Goal: Participate in discussion: Engage in conversation with other users on a specific topic

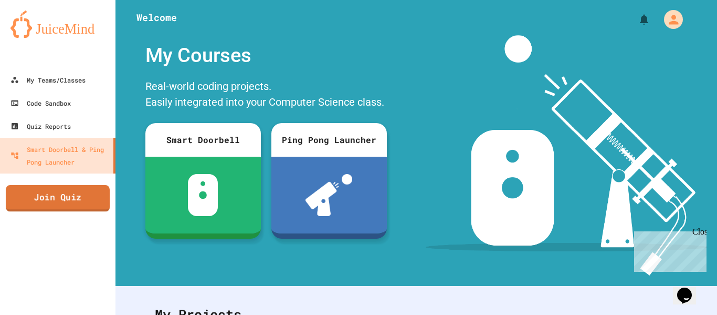
click at [96, 198] on link "Join Quiz" at bounding box center [58, 198] width 104 height 26
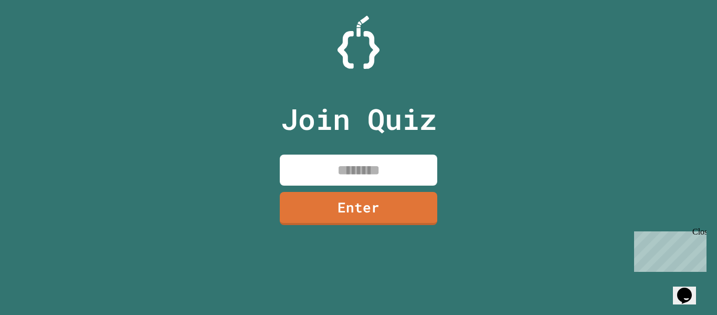
click at [345, 170] on input at bounding box center [359, 169] width 158 height 31
type input "********"
click at [362, 194] on link "Enter" at bounding box center [359, 207] width 156 height 35
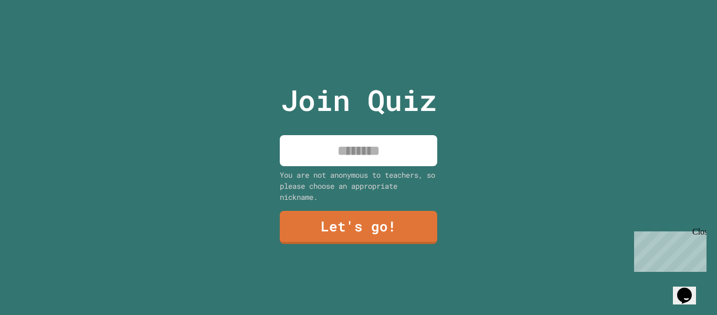
click at [386, 152] on input at bounding box center [359, 150] width 158 height 31
type input "*"
type input "********"
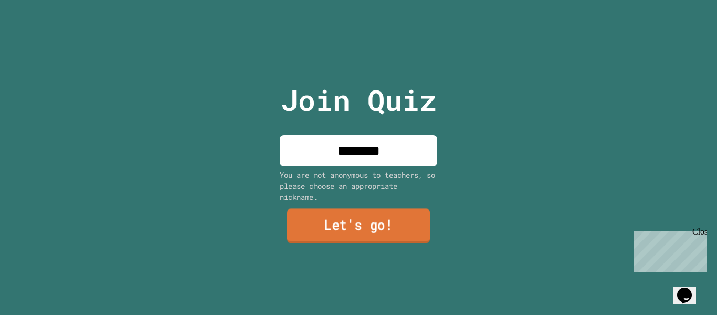
click at [416, 221] on link "Let's go!" at bounding box center [358, 226] width 143 height 35
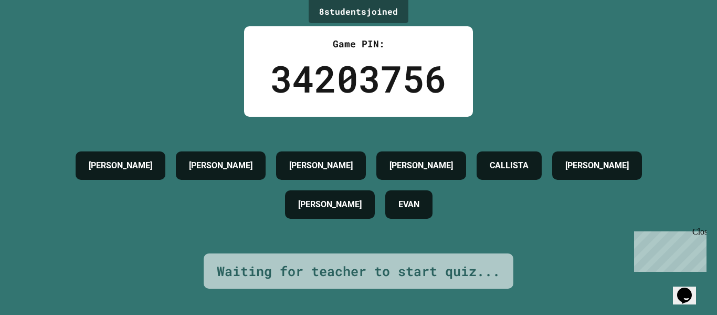
click at [704, 232] on div "Close" at bounding box center [699, 233] width 13 height 13
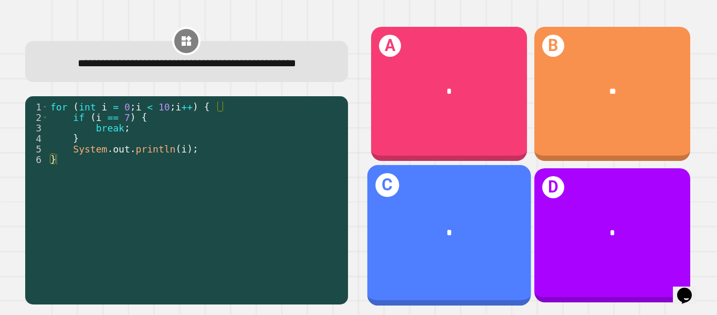
click at [442, 219] on div "*" at bounding box center [449, 232] width 164 height 49
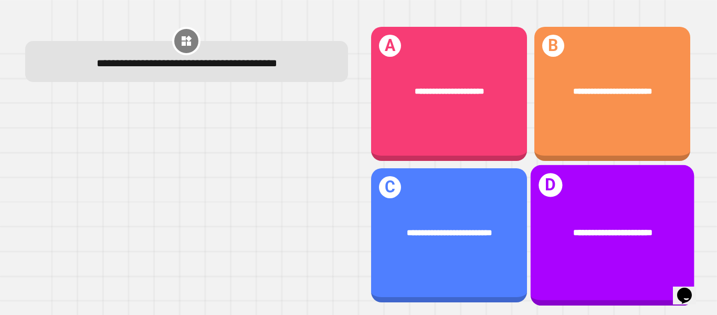
click at [596, 258] on div "**********" at bounding box center [612, 235] width 164 height 141
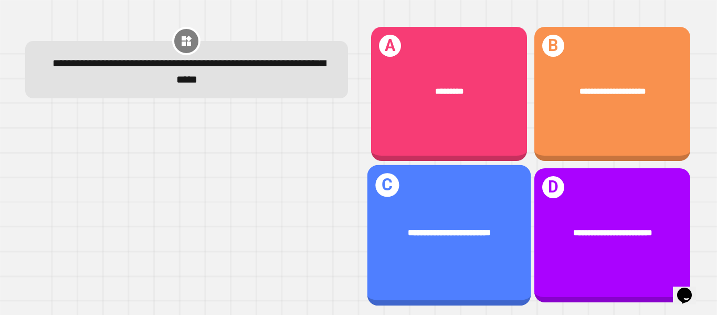
click at [423, 279] on div "**********" at bounding box center [449, 235] width 164 height 141
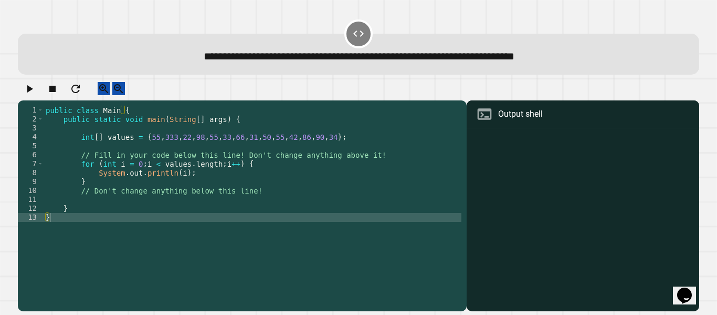
click at [188, 174] on div "public class Main { public static void main ( String [ ] args ) { int [ ] value…" at bounding box center [253, 204] width 418 height 196
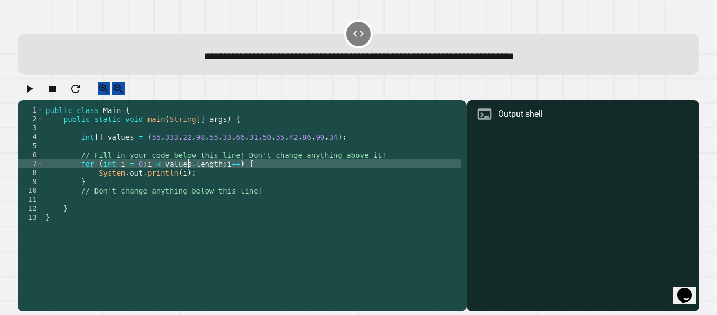
click at [234, 182] on div "public class Main { public static void main ( String [ ] args ) { int [ ] value…" at bounding box center [253, 204] width 418 height 196
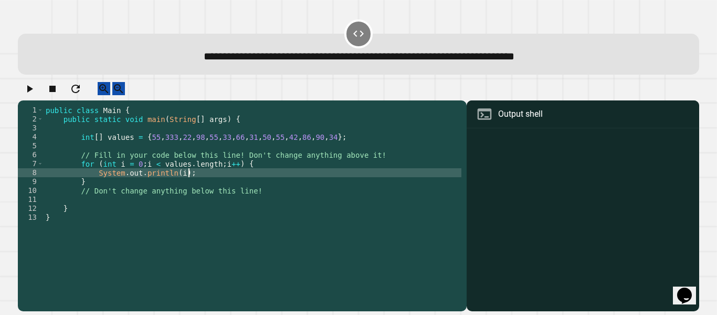
click at [172, 183] on div "public class Main { public static void main ( String [ ] args ) { int [ ] value…" at bounding box center [253, 204] width 418 height 196
click at [177, 183] on div "public class Main { public static void main ( String [ ] args ) { int [ ] value…" at bounding box center [253, 204] width 418 height 196
click at [216, 204] on div "public class Main { public static void main ( String [ ] args ) { int [ ] value…" at bounding box center [253, 204] width 418 height 196
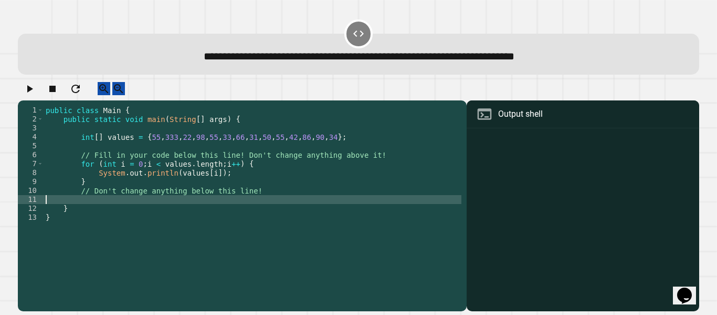
click at [264, 184] on div "public class Main { public static void main ( String [ ] args ) { int [ ] value…" at bounding box center [253, 204] width 418 height 196
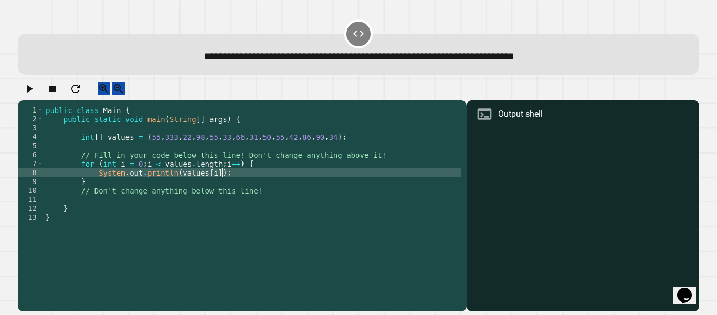
type textarea "**********"
click at [504, 120] on div "Output shell" at bounding box center [520, 114] width 45 height 13
click at [356, 165] on div "public class Main { public static void main ( String [ ] args ) { int [ ] value…" at bounding box center [253, 204] width 418 height 196
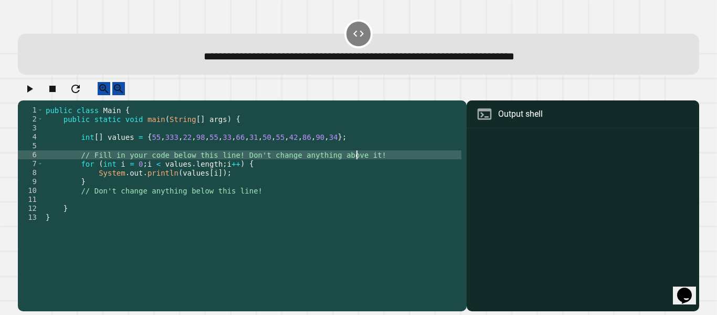
click at [249, 150] on div "public class Main { public static void main ( String [ ] args ) { int [ ] value…" at bounding box center [253, 204] width 418 height 196
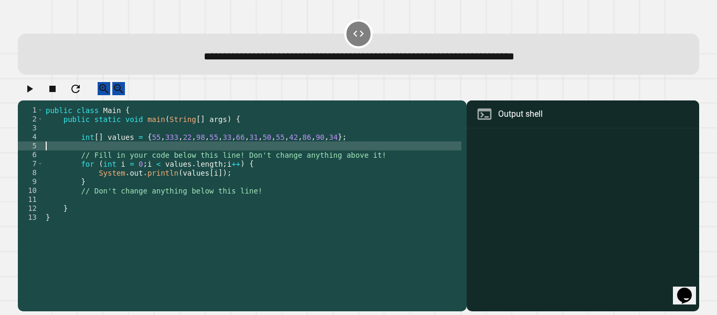
click at [36, 95] on button "button" at bounding box center [29, 88] width 13 height 13
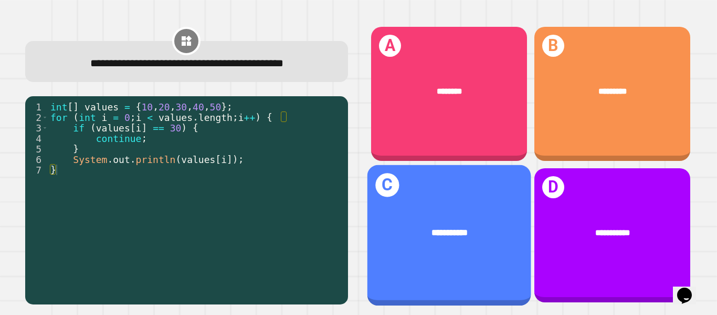
click at [449, 189] on div "**********" at bounding box center [449, 235] width 164 height 141
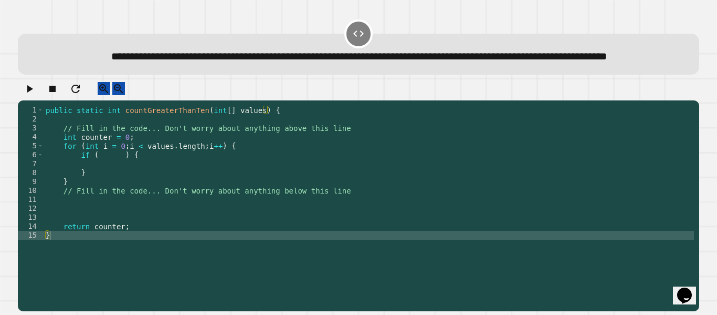
drag, startPoint x: 361, startPoint y: 38, endPoint x: 389, endPoint y: 76, distance: 47.4
click at [389, 75] on div "**********" at bounding box center [359, 54] width 682 height 41
click at [123, 182] on div "public static int countGreaterThanTen ( int [ ] values ) { // Fill in the code.…" at bounding box center [369, 195] width 651 height 179
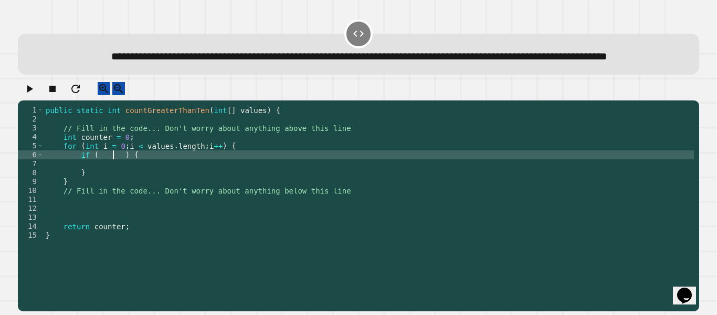
click at [113, 178] on div "public static int countGreaterThanTen ( int [ ] values ) { // Fill in the code.…" at bounding box center [369, 195] width 651 height 179
click at [114, 185] on div "public static int countGreaterThanTen ( int [ ] values ) { // Fill in the code.…" at bounding box center [369, 195] width 651 height 179
click at [103, 182] on div "public static int countGreaterThanTen ( int [ ] values ) { // Fill in the code.…" at bounding box center [369, 195] width 651 height 179
click at [100, 182] on div "public static int countGreaterThanTen ( int [ ] values ) { // Fill in the code.…" at bounding box center [369, 195] width 651 height 179
click at [123, 180] on div "public static int countGreaterThanTen ( int [ ] values ) { // Fill in the code.…" at bounding box center [369, 195] width 651 height 179
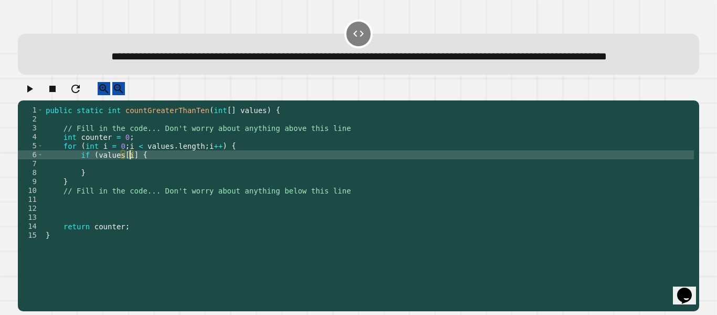
scroll to position [0, 12]
type textarea "**********"
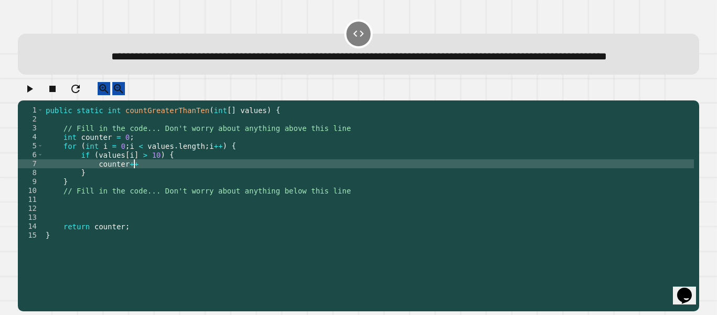
scroll to position [0, 11]
click at [133, 219] on div "public static int countGreaterThanTen ( int [ ] values ) { // Fill in the code.…" at bounding box center [369, 195] width 651 height 179
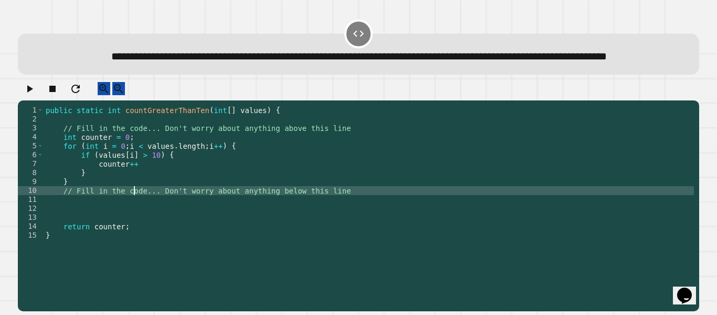
click at [35, 95] on icon "button" at bounding box center [29, 88] width 13 height 13
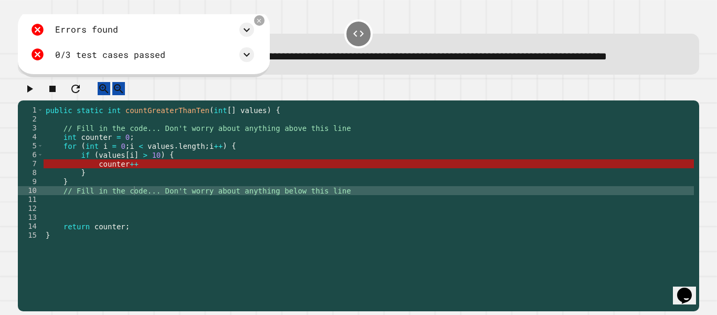
click at [134, 185] on div "public static int countGreaterThanTen ( int [ ] values ) { // Fill in the code.…" at bounding box center [369, 195] width 651 height 179
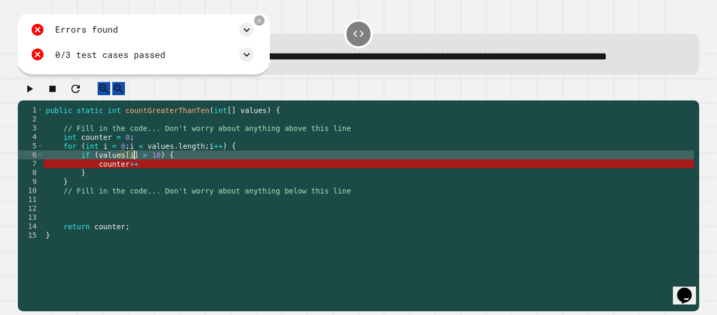
click at [161, 181] on div "public static int countGreaterThanTen ( int [ ] values ) { // Fill in the code.…" at bounding box center [369, 195] width 651 height 179
click at [159, 183] on div "public static int countGreaterThanTen ( int [ ] values ) { // Fill in the code.…" at bounding box center [369, 195] width 651 height 179
click at [152, 190] on div "public static int countGreaterThanTen ( int [ ] values ) { // Fill in the code.…" at bounding box center [369, 195] width 651 height 179
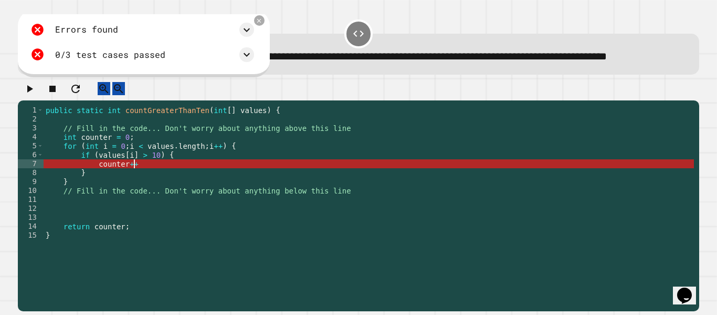
click at [108, 187] on div "public static int countGreaterThanTen ( int [ ] values ) { // Fill in the code.…" at bounding box center [369, 195] width 651 height 179
click at [119, 184] on div "public static int countGreaterThanTen ( int [ ] values ) { // Fill in the code.…" at bounding box center [369, 195] width 651 height 179
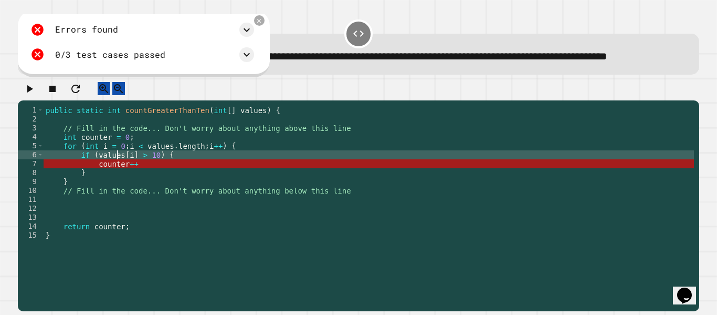
click at [127, 188] on div "public static int countGreaterThanTen ( int [ ] values ) { // Fill in the code.…" at bounding box center [369, 195] width 651 height 179
click at [154, 185] on div "public static int countGreaterThanTen ( int [ ] values ) { // Fill in the code.…" at bounding box center [369, 195] width 651 height 179
click at [122, 186] on div "public static int countGreaterThanTen ( int [ ] values ) { // Fill in the code.…" at bounding box center [369, 195] width 651 height 179
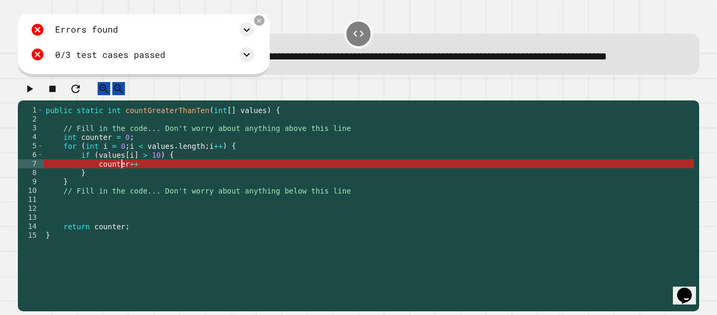
click at [185, 176] on div "public static int countGreaterThanTen ( int [ ] values ) { // Fill in the code.…" at bounding box center [369, 195] width 651 height 179
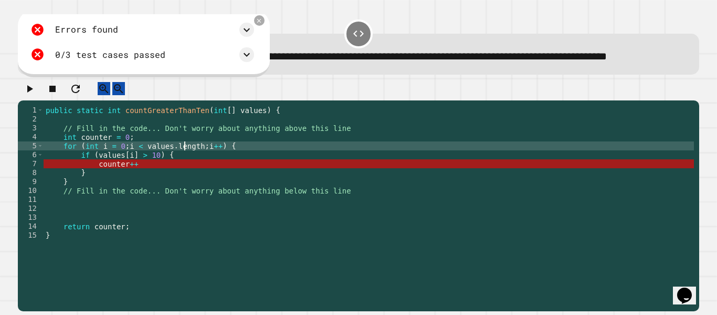
click at [154, 183] on div "public static int countGreaterThanTen ( int [ ] values ) { // Fill in the code.…" at bounding box center [369, 195] width 651 height 179
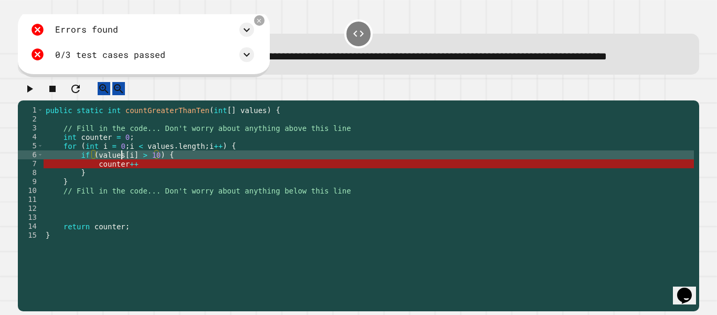
click at [122, 183] on div "public static int countGreaterThanTen ( int [ ] values ) { // Fill in the code.…" at bounding box center [369, 195] width 651 height 179
click at [140, 182] on div "public static int countGreaterThanTen ( int [ ] values ) { // Fill in the code.…" at bounding box center [369, 195] width 651 height 179
click at [146, 181] on div "public static int countGreaterThanTen ( int [ ] values ) { // Fill in the code.…" at bounding box center [369, 195] width 651 height 179
click at [150, 182] on div "public static int countGreaterThanTen ( int [ ] values ) { // Fill in the code.…" at bounding box center [369, 195] width 651 height 179
click at [154, 181] on div "public static int countGreaterThanTen ( int [ ] values ) { // Fill in the code.…" at bounding box center [369, 195] width 651 height 179
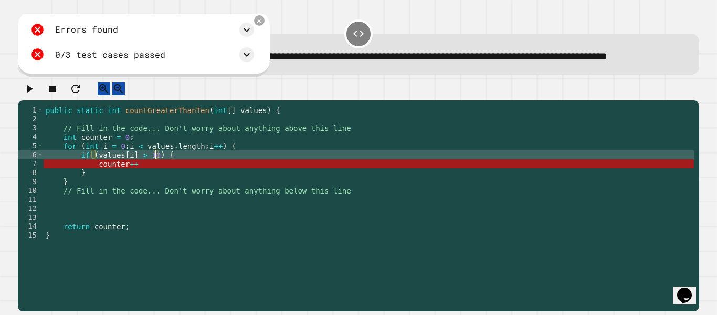
click at [113, 176] on div "public static int countGreaterThanTen ( int [ ] values ) { // Fill in the code.…" at bounding box center [369, 195] width 651 height 179
click at [87, 179] on div "public static int countGreaterThanTen ( int [ ] values ) { // Fill in the code.…" at bounding box center [369, 195] width 651 height 179
click at [73, 171] on div "public static int countGreaterThanTen ( int [ ] values ) { // Fill in the code.…" at bounding box center [369, 195] width 651 height 179
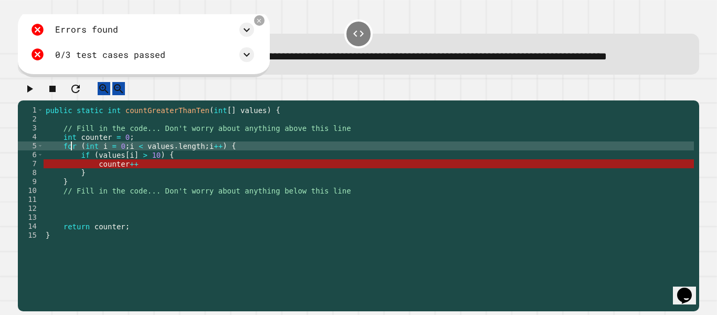
click at [29, 95] on icon "button" at bounding box center [29, 88] width 13 height 13
click at [151, 193] on div "public static int countGreaterThanTen ( int [ ] values ) { // Fill in the code.…" at bounding box center [369, 195] width 651 height 179
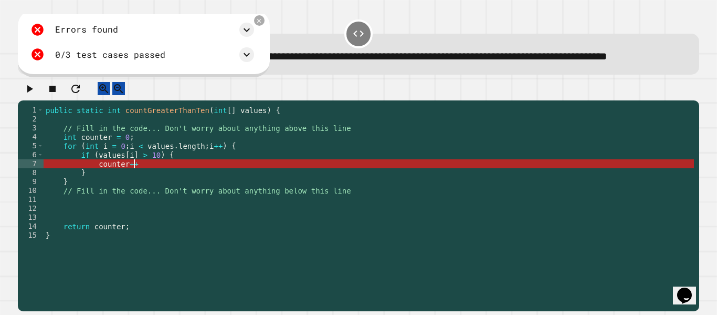
click at [102, 179] on div "public static int countGreaterThanTen ( int [ ] values ) { // Fill in the code.…" at bounding box center [369, 195] width 651 height 179
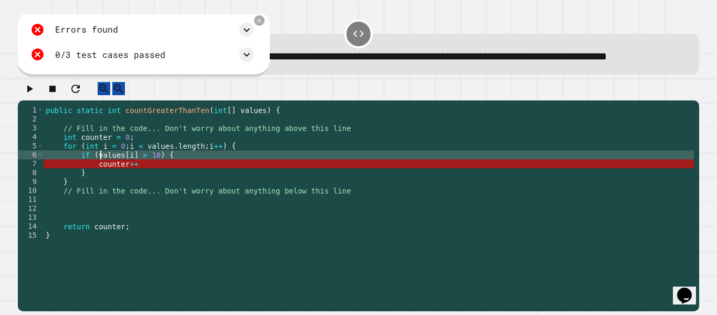
click at [126, 179] on div "public static int countGreaterThanTen ( int [ ] values ) { // Fill in the code.…" at bounding box center [369, 195] width 651 height 179
click at [132, 179] on div "public static int countGreaterThanTen ( int [ ] values ) { // Fill in the code.…" at bounding box center [369, 195] width 651 height 179
click at [152, 186] on div "public static int countGreaterThanTen ( int [ ] values ) { // Fill in the code.…" at bounding box center [369, 195] width 651 height 179
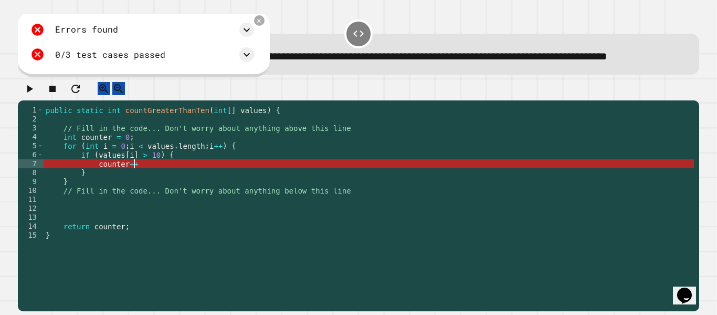
click at [150, 179] on div "public static int countGreaterThanTen ( int [ ] values ) { // Fill in the code.…" at bounding box center [369, 195] width 651 height 179
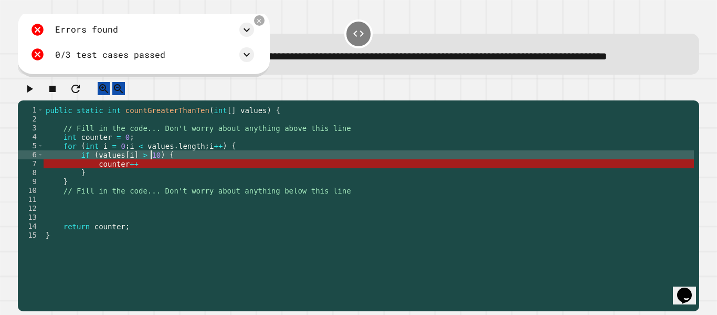
scroll to position [0, 0]
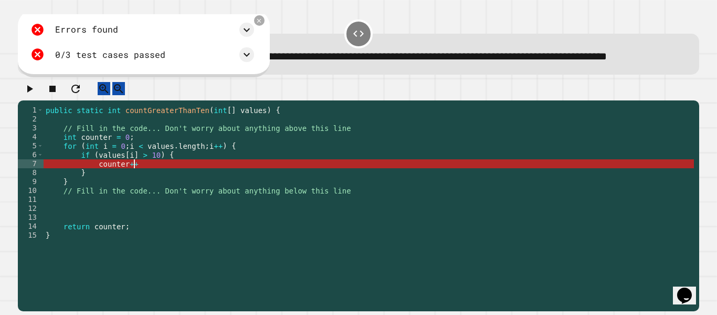
click at [122, 204] on div "public static int countGreaterThanTen ( int [ ] values ) { // Fill in the code.…" at bounding box center [369, 195] width 651 height 179
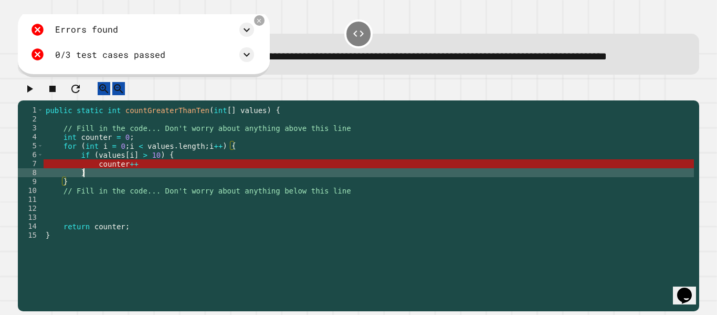
click at [131, 195] on div "public static int countGreaterThanTen ( int [ ] values ) { // Fill in the code.…" at bounding box center [369, 195] width 651 height 179
click at [131, 196] on div "public static int countGreaterThanTen ( int [ ] values ) { // Fill in the code.…" at bounding box center [369, 195] width 651 height 179
click at [135, 193] on div "public static int countGreaterThanTen ( int [ ] values ) { // Fill in the code.…" at bounding box center [369, 195] width 651 height 179
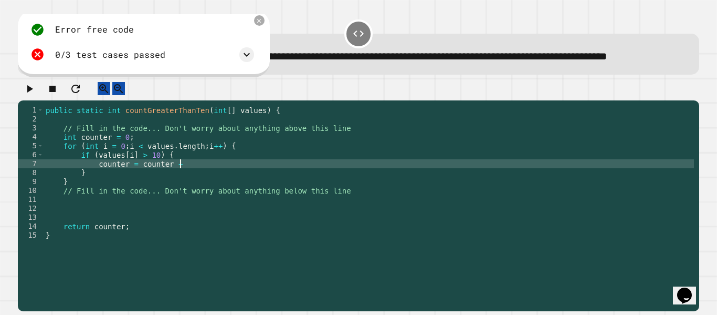
scroll to position [0, 17]
click at [30, 95] on button "button" at bounding box center [29, 88] width 13 height 13
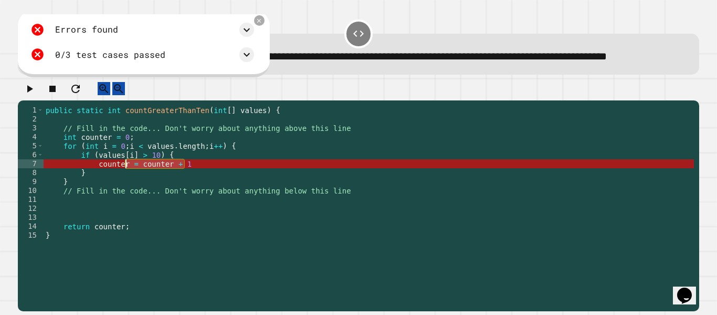
drag, startPoint x: 200, startPoint y: 190, endPoint x: 126, endPoint y: 188, distance: 74.6
click at [126, 188] on div "public static int countGreaterThanTen ( int [ ] values ) { // Fill in the code.…" at bounding box center [369, 195] width 651 height 179
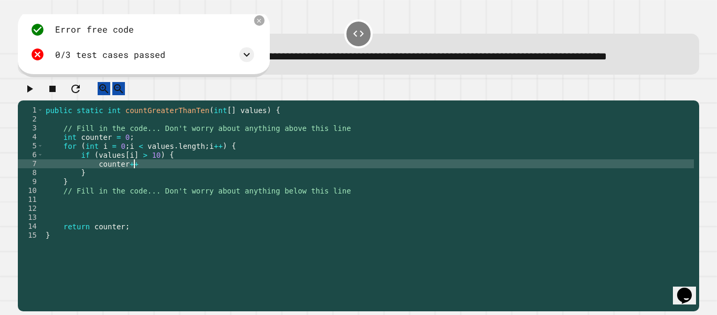
click at [251, 145] on div "public static int countGreaterThanTen ( int [ ] values ) { // Fill in the code.…" at bounding box center [369, 195] width 651 height 179
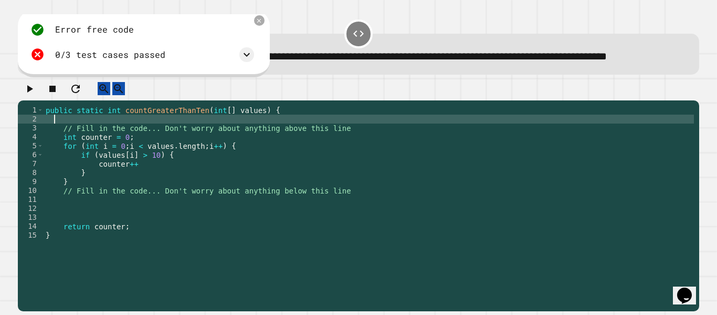
scroll to position [0, 1]
click at [193, 161] on div "public static int countGreaterThanTen ( int [ ] values ) { // Fill in the code.…" at bounding box center [369, 195] width 651 height 179
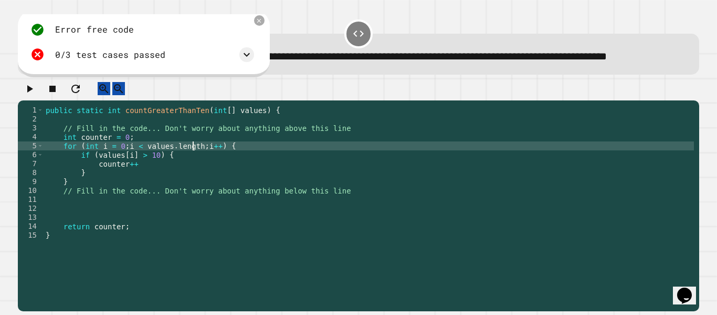
click at [192, 169] on div "public static int countGreaterThanTen ( int [ ] values ) { // Fill in the code.…" at bounding box center [369, 195] width 651 height 179
click at [206, 177] on div "public static int countGreaterThanTen ( int [ ] values ) { // Fill in the code.…" at bounding box center [369, 195] width 651 height 179
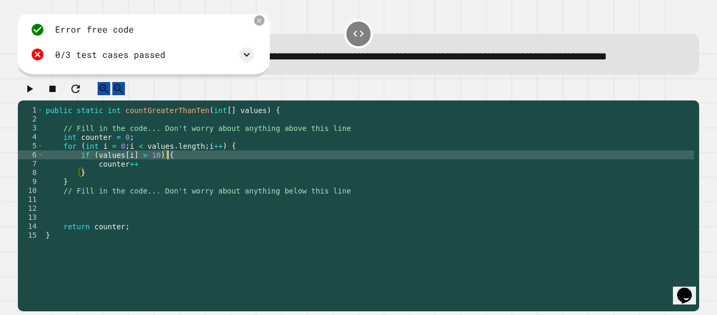
click at [141, 184] on div "public static int countGreaterThanTen ( int [ ] values ) { // Fill in the code.…" at bounding box center [369, 195] width 651 height 179
click at [118, 182] on div "public static int countGreaterThanTen ( int [ ] values ) { // Fill in the code.…" at bounding box center [369, 195] width 651 height 179
click at [130, 185] on div "public static int countGreaterThanTen ( int [ ] values ) { // Fill in the code.…" at bounding box center [369, 195] width 651 height 179
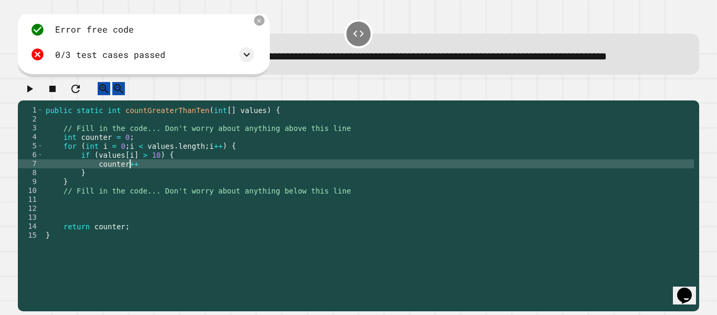
click at [140, 178] on div "public static int countGreaterThanTen ( int [ ] values ) { // Fill in the code.…" at bounding box center [369, 195] width 651 height 179
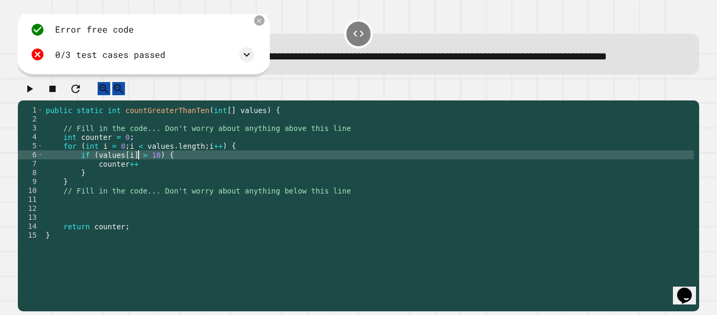
click at [131, 179] on div "public static int countGreaterThanTen ( int [ ] values ) { // Fill in the code.…" at bounding box center [369, 195] width 651 height 179
click at [147, 181] on div "public static int countGreaterThanTen ( int [ ] values ) { // Fill in the code.…" at bounding box center [369, 195] width 651 height 179
click at [142, 185] on div "public static int countGreaterThanTen ( int [ ] values ) { // Fill in the code.…" at bounding box center [369, 195] width 651 height 179
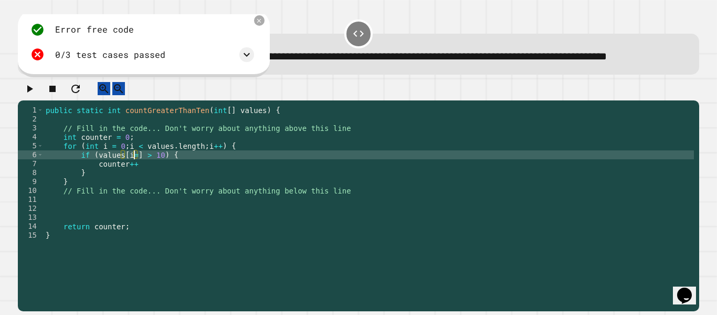
type textarea "**********"
click at [241, 179] on div "public static int countGreaterThanTen ( int [ ] values ) { // Fill in the code.…" at bounding box center [369, 195] width 651 height 179
click at [118, 150] on div "public static int countGreaterThanTen ( int [ ] values ) { // Fill in the code.…" at bounding box center [369, 195] width 651 height 179
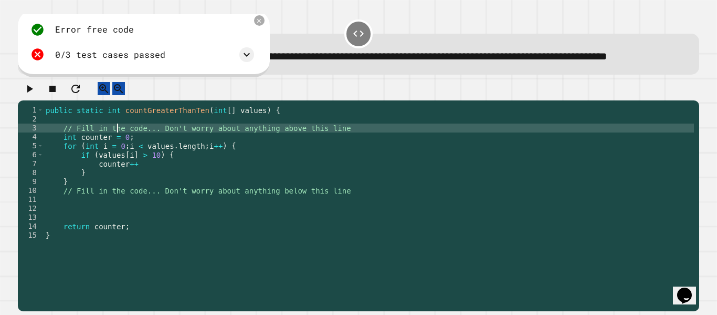
click at [118, 165] on div "public static int countGreaterThanTen ( int [ ] values ) { // Fill in the code.…" at bounding box center [369, 195] width 651 height 179
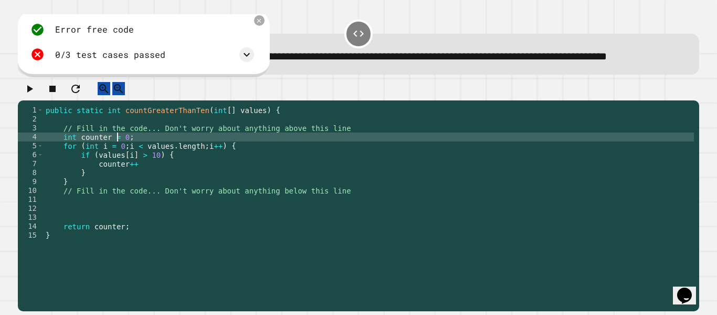
click at [112, 223] on div "public static int countGreaterThanTen ( int [ ] values ) { // Fill in the code.…" at bounding box center [369, 195] width 651 height 179
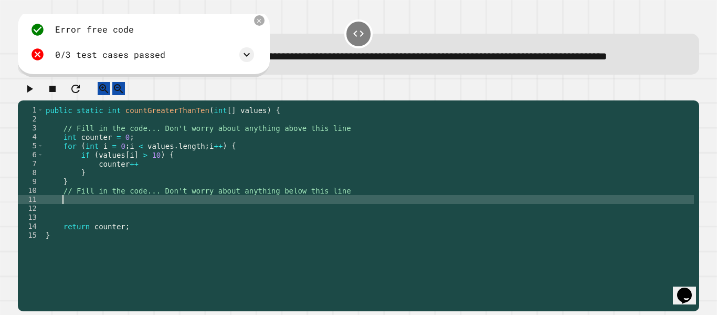
click at [118, 170] on div "public static int countGreaterThanTen ( int [ ] values ) { // Fill in the code.…" at bounding box center [369, 195] width 651 height 179
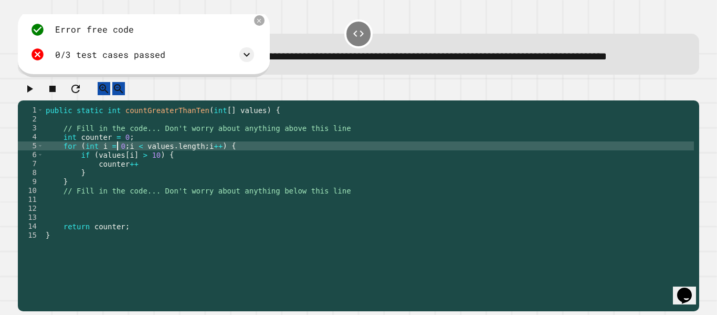
click at [116, 194] on div "public static int countGreaterThanTen ( int [ ] values ) { // Fill in the code.…" at bounding box center [369, 195] width 651 height 179
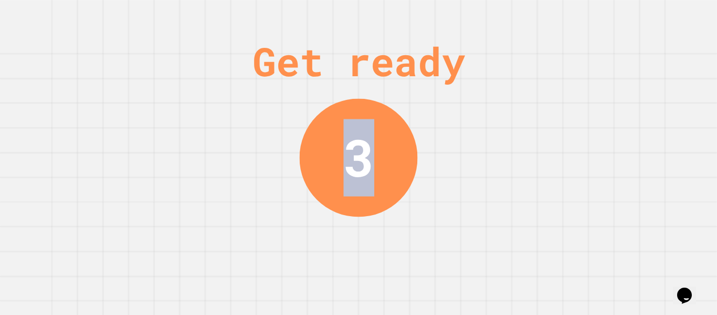
drag, startPoint x: 356, startPoint y: 154, endPoint x: 393, endPoint y: 180, distance: 44.9
click at [393, 180] on div "3" at bounding box center [359, 157] width 118 height 118
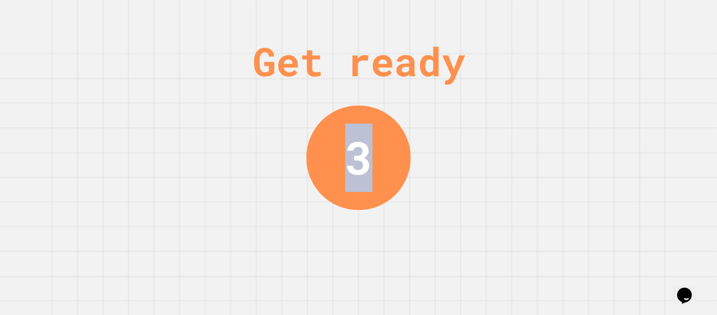
click at [393, 180] on div "Get ready 3" at bounding box center [358, 157] width 79 height 315
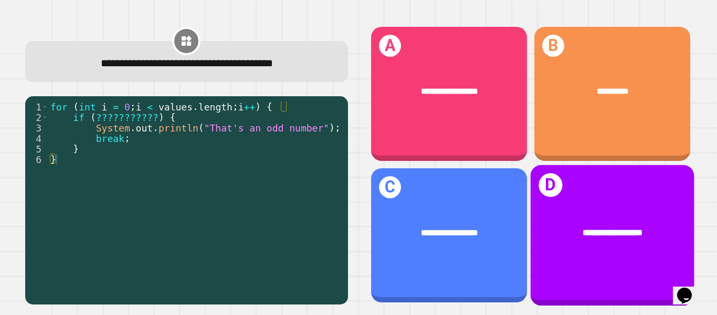
click at [599, 262] on div "**********" at bounding box center [612, 235] width 164 height 141
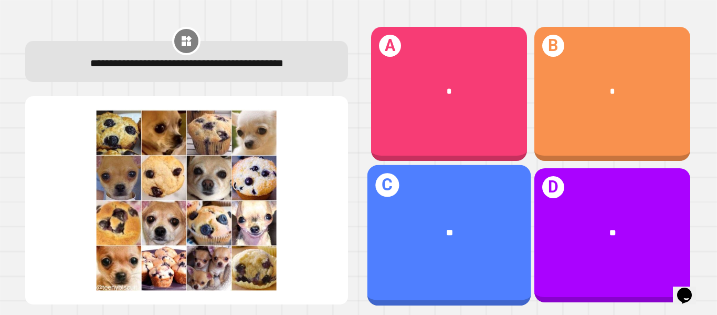
click at [468, 228] on div "**" at bounding box center [450, 233] width 128 height 14
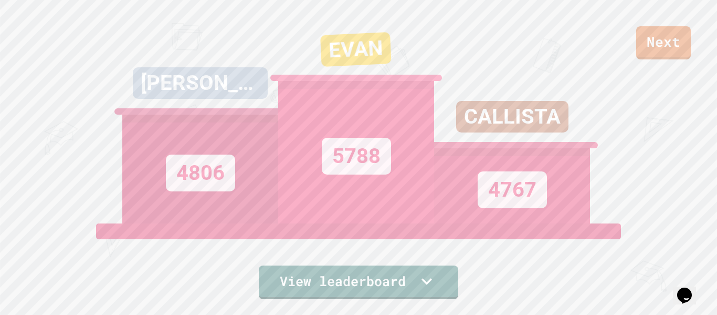
click at [342, 70] on div "EVAN" at bounding box center [356, 57] width 158 height 55
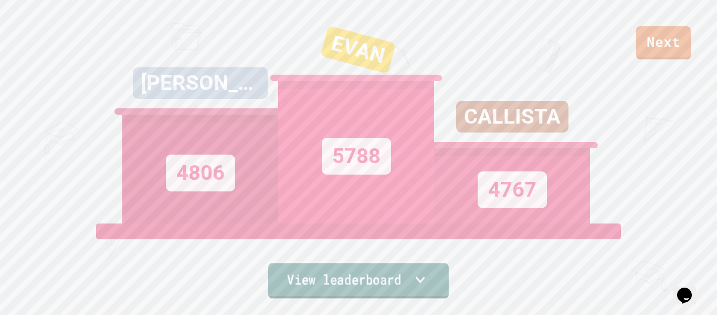
click at [368, 279] on link "View leaderboard" at bounding box center [358, 280] width 181 height 35
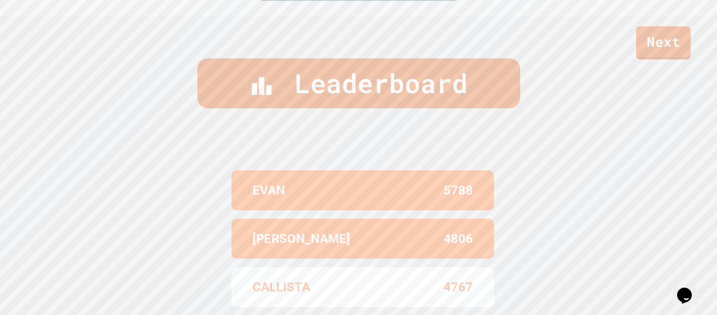
scroll to position [433, 0]
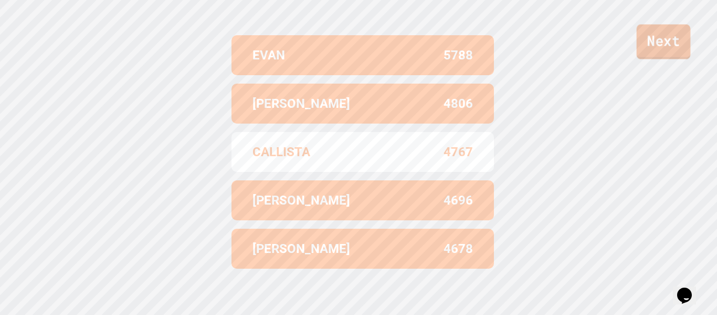
click at [641, 49] on link "Next" at bounding box center [664, 41] width 54 height 35
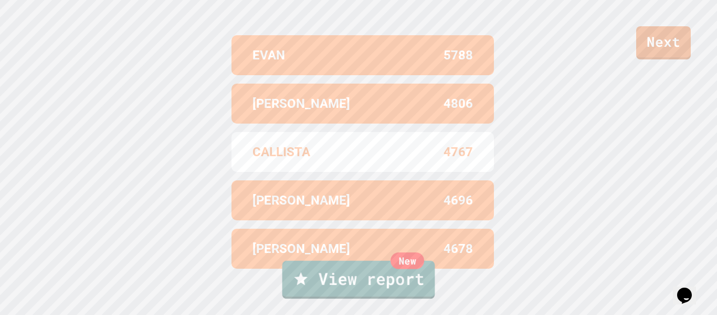
click at [389, 277] on link "New View report" at bounding box center [359, 280] width 153 height 38
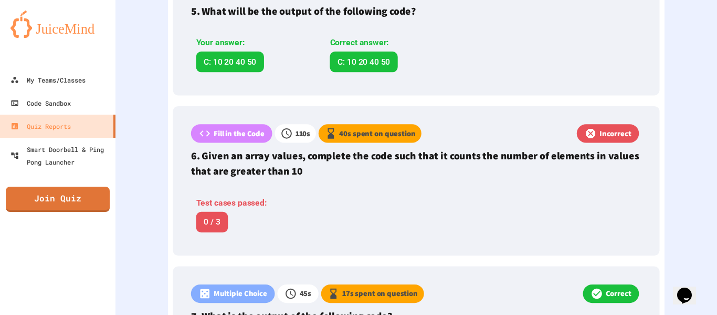
scroll to position [998, 0]
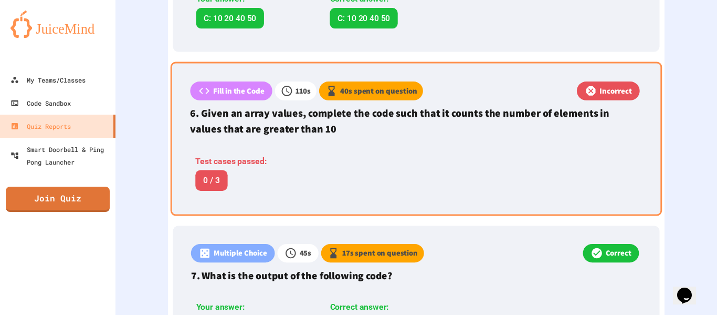
click at [355, 177] on div "Test cases passed: 0 / 3" at bounding box center [320, 173] width 261 height 36
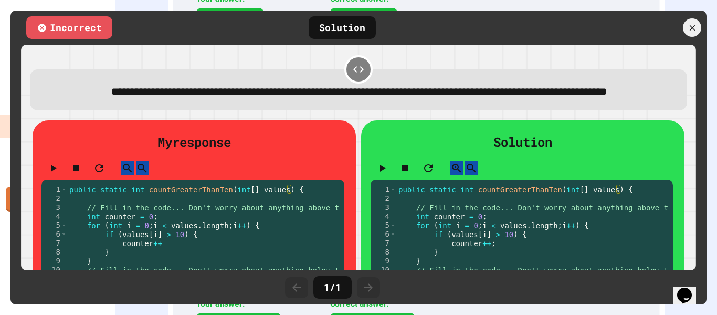
scroll to position [84, 0]
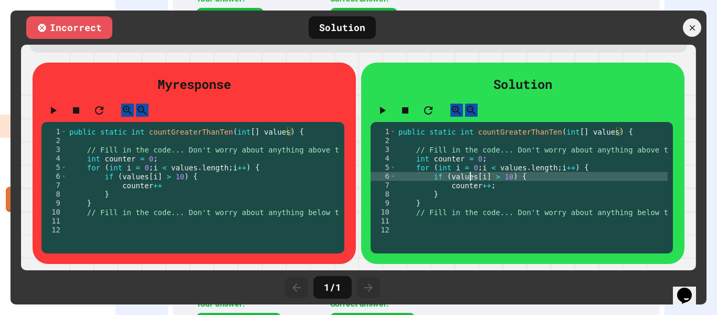
click at [471, 176] on div "public static int countGreaterThanTen ( int [ ] values ) { // Fill in the code.…" at bounding box center [544, 189] width 294 height 125
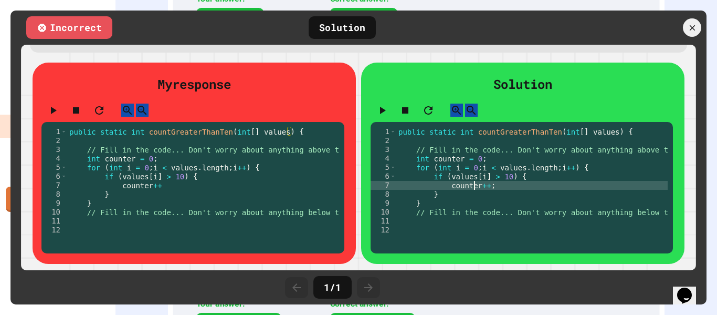
click at [472, 183] on div "public static int countGreaterThanTen ( int [ ] values ) { // Fill in the code.…" at bounding box center [544, 189] width 294 height 125
click at [256, 187] on div "public static int countGreaterThanTen ( int [ ] values ) { // Fill in the code.…" at bounding box center [214, 189] width 294 height 125
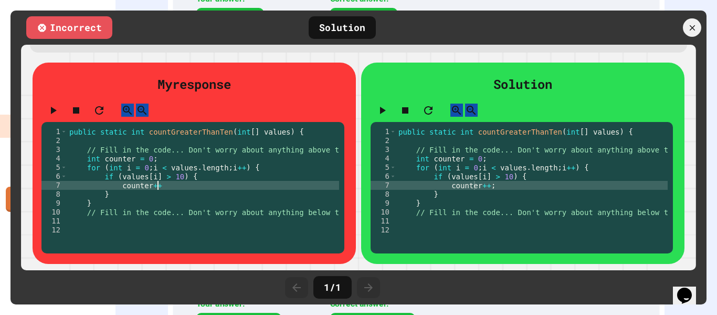
type textarea "*********"
click at [692, 30] on icon at bounding box center [693, 28] width 12 height 12
